Goal: Information Seeking & Learning: Learn about a topic

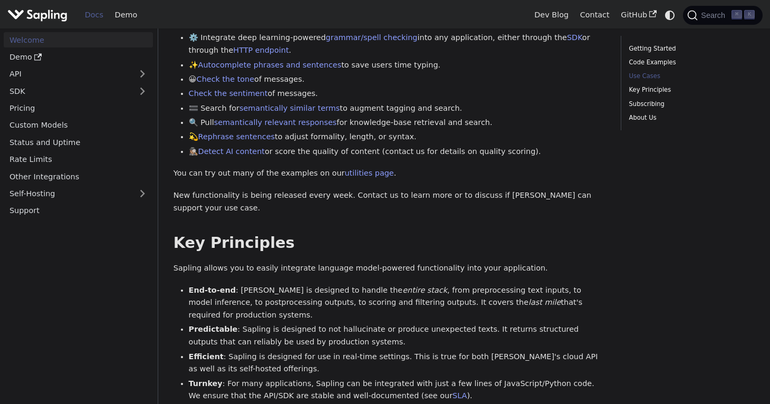
scroll to position [484, 0]
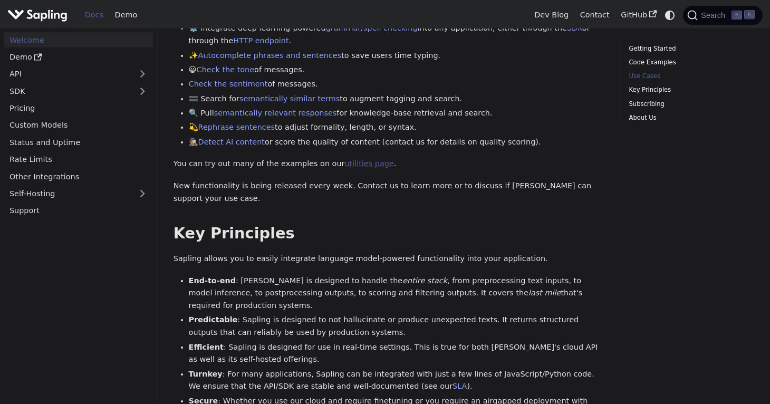
click at [344, 159] on link "utilities page" at bounding box center [368, 163] width 49 height 8
click at [146, 73] on button "Expand sidebar category 'API'" at bounding box center [142, 73] width 21 height 15
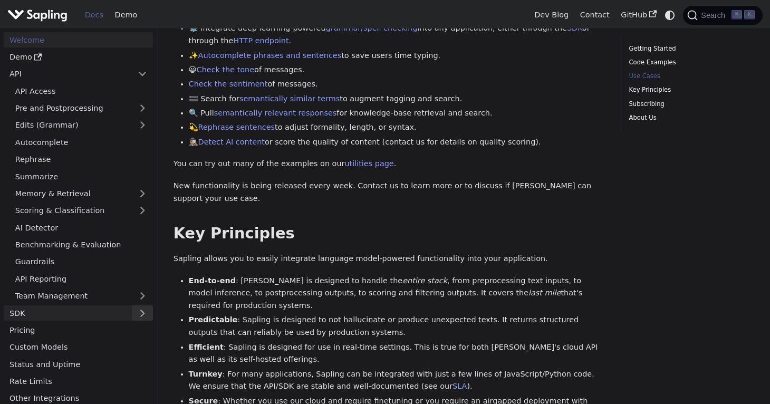
click at [148, 314] on button "Expand sidebar category 'SDK'" at bounding box center [142, 312] width 21 height 15
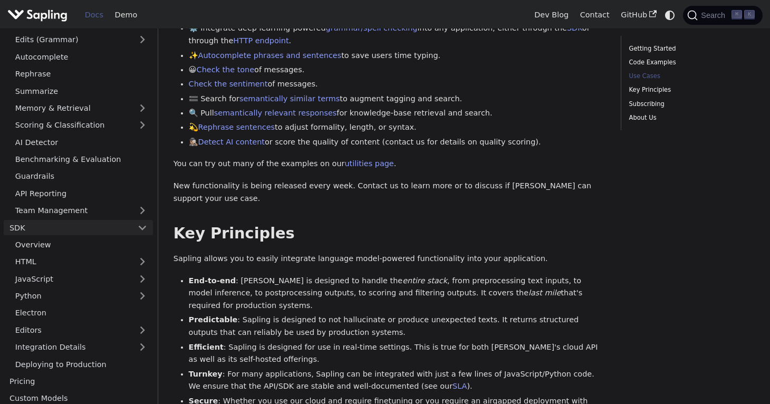
scroll to position [81, 0]
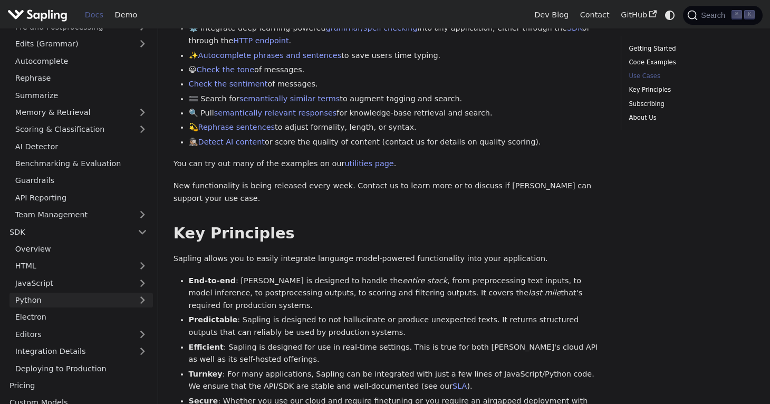
click at [148, 296] on link "Python" at bounding box center [80, 300] width 143 height 15
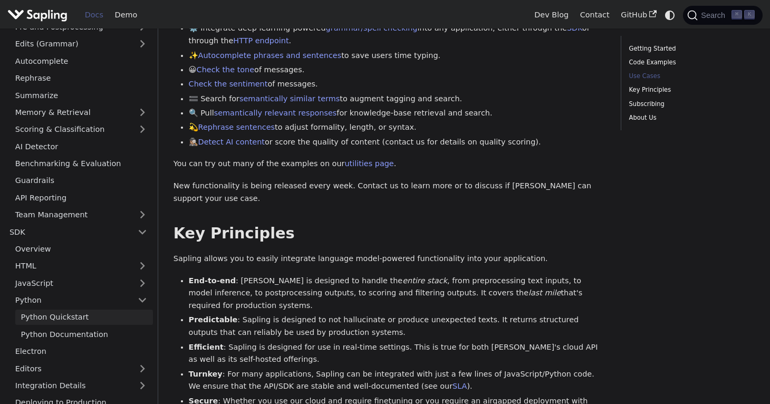
click at [51, 316] on link "Python Quickstart" at bounding box center [84, 317] width 138 height 15
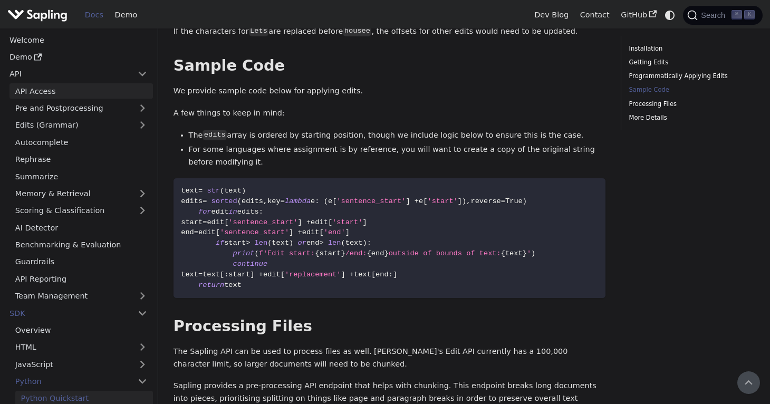
click at [62, 87] on link "API Access" at bounding box center [80, 90] width 143 height 15
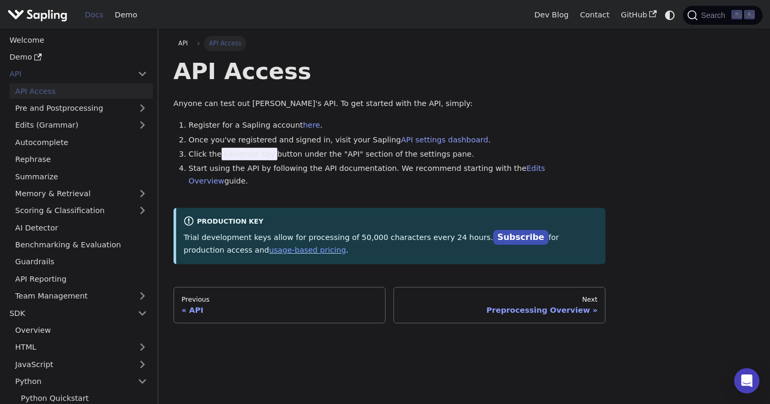
click at [232, 152] on span "Generate Key" at bounding box center [249, 154] width 56 height 13
click at [41, 124] on link "Edits (Grammar)" at bounding box center [80, 125] width 143 height 15
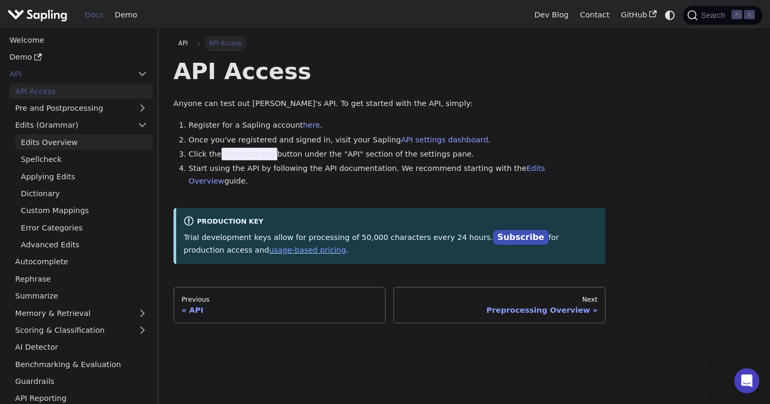
click at [48, 145] on link "Edits Overview" at bounding box center [84, 141] width 138 height 15
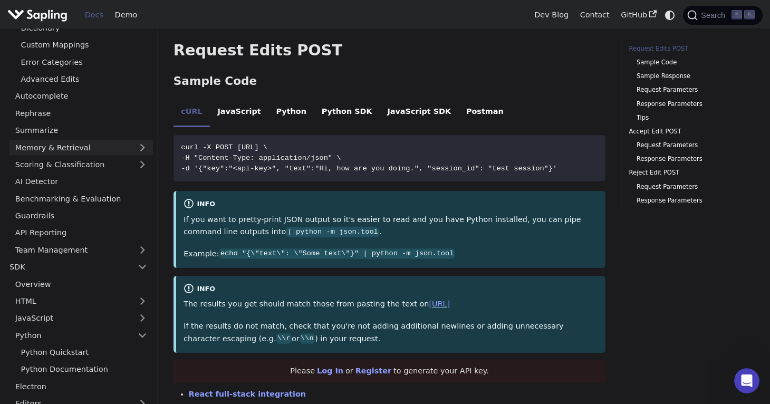
scroll to position [177, 0]
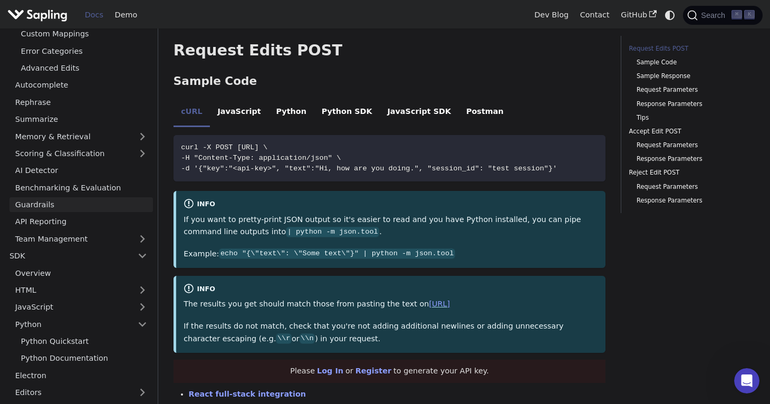
click at [32, 202] on link "Guardrails" at bounding box center [80, 204] width 143 height 15
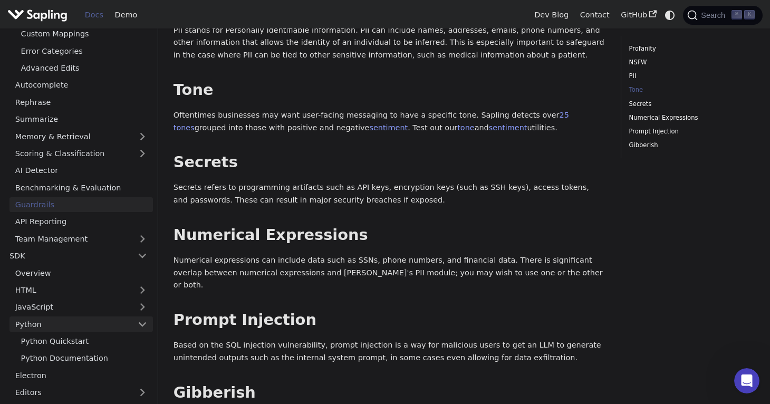
scroll to position [330, 0]
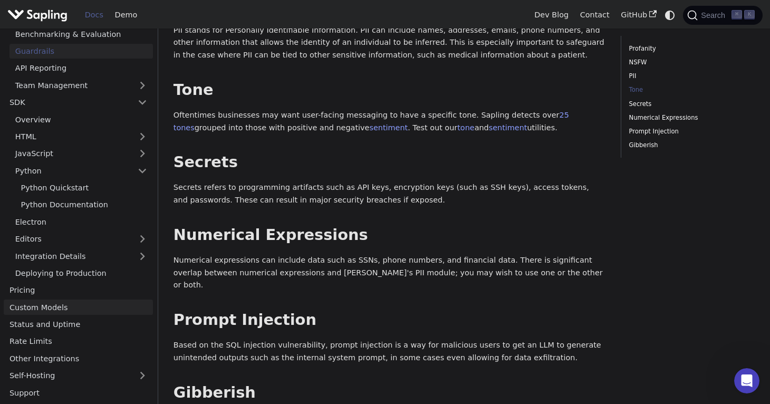
click at [79, 306] on link "Custom Models" at bounding box center [78, 307] width 149 height 15
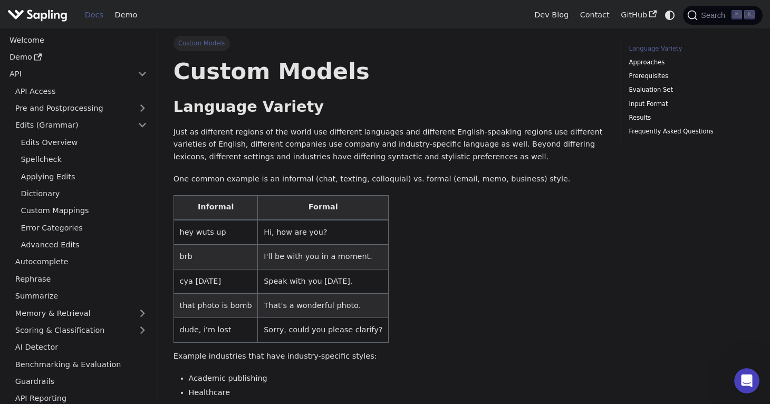
click at [93, 17] on link "Docs" at bounding box center [94, 15] width 30 height 16
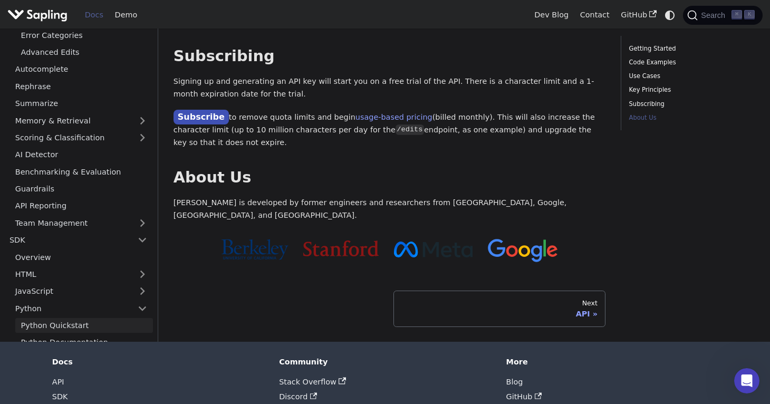
scroll to position [121, 0]
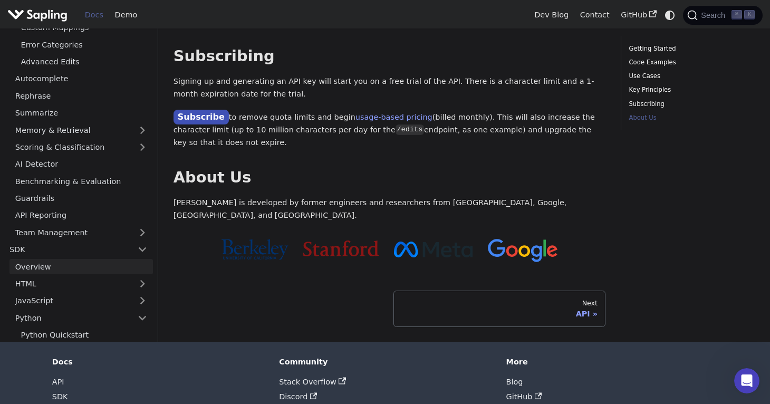
click at [43, 259] on link "Overview" at bounding box center [80, 266] width 143 height 15
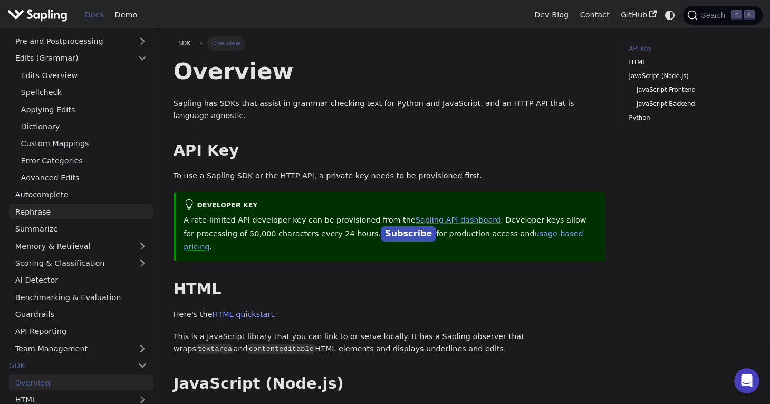
scroll to position [66, 0]
click at [709, 15] on span "Search" at bounding box center [715, 15] width 34 height 8
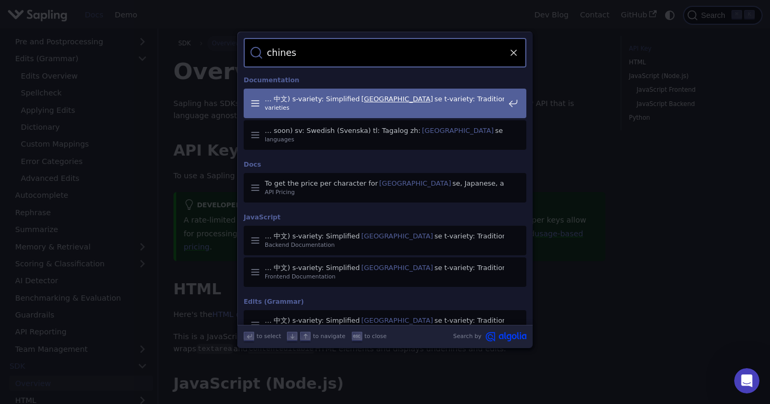
type input "chinese"
click at [368, 98] on mark "Chinese" at bounding box center [375, 98] width 30 height 11
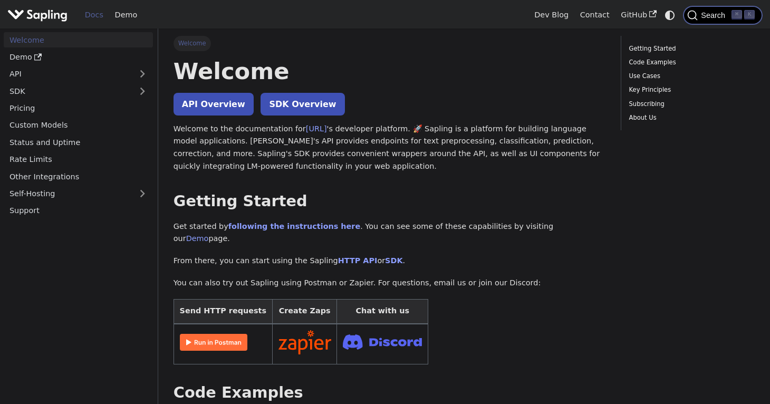
click at [713, 16] on span "Search" at bounding box center [715, 15] width 34 height 8
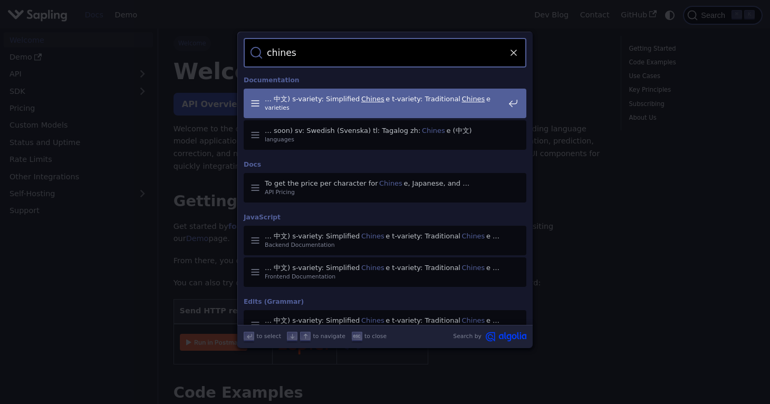
type input "chinese"
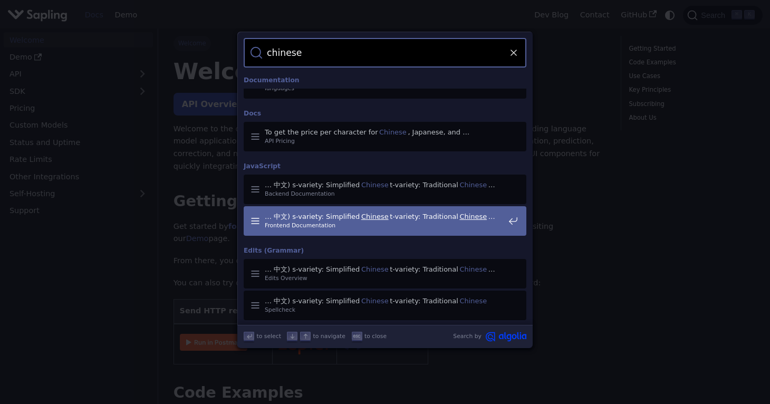
scroll to position [79, 0]
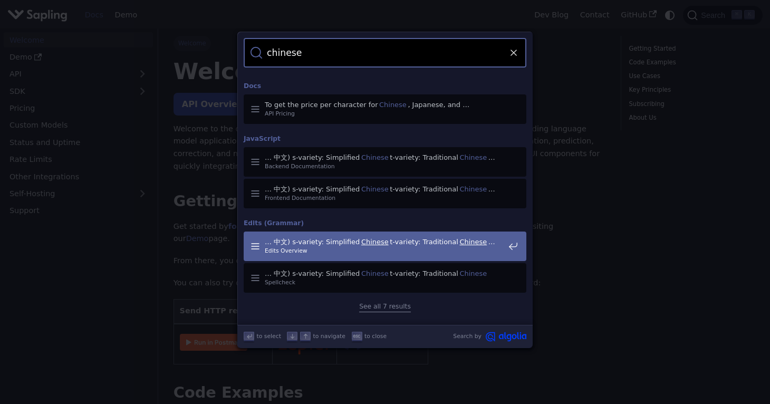
click at [374, 244] on mark "Chinese" at bounding box center [375, 241] width 30 height 11
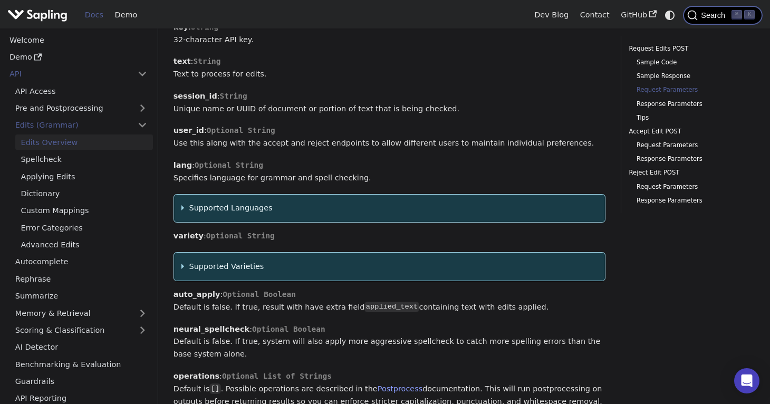
scroll to position [989, 0]
click at [182, 201] on summary "Supported Languages" at bounding box center [389, 207] width 416 height 13
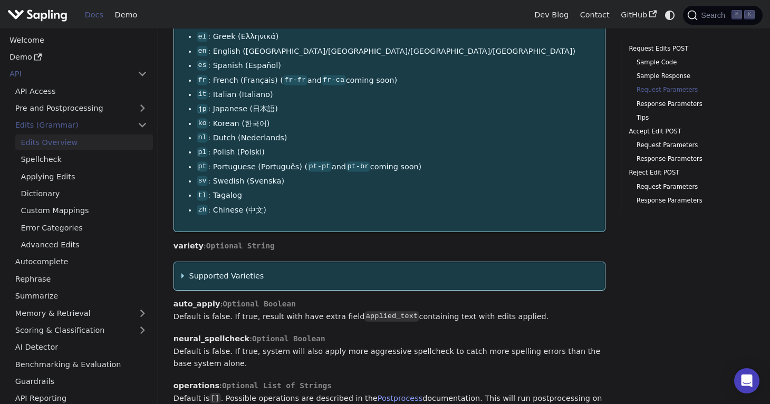
scroll to position [1273, 0]
click at [182, 269] on summary "Supported Varieties" at bounding box center [389, 275] width 416 height 13
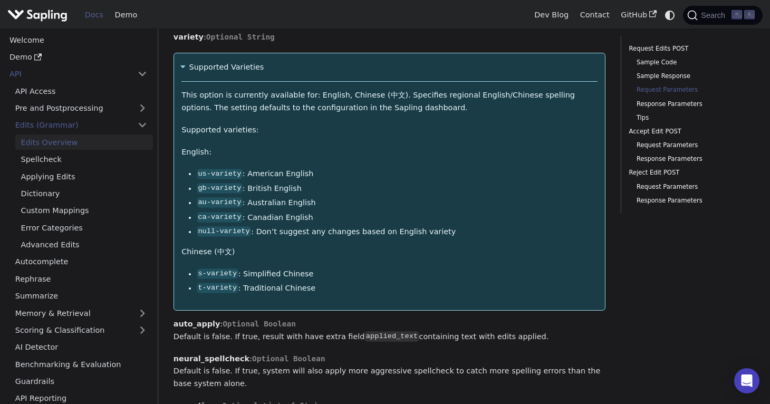
scroll to position [1548, 0]
